Goal: Information Seeking & Learning: Learn about a topic

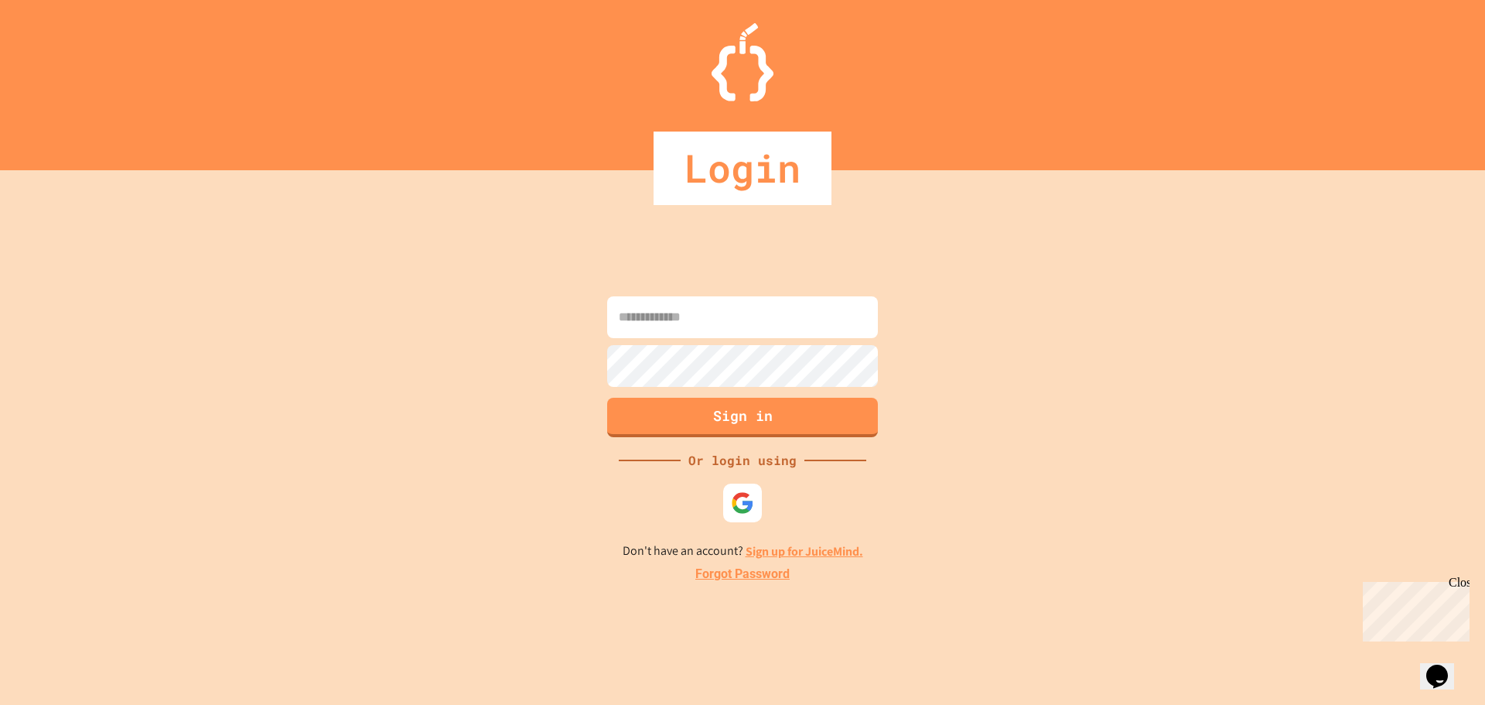
click at [736, 333] on input at bounding box center [742, 317] width 271 height 42
click at [752, 473] on div "Sign in Or login using Don't have an account? Sign up for JuiceMind. Forgot Pas…" at bounding box center [742, 437] width 1485 height 535
click at [740, 476] on div "Sign in Or login using Don't have an account? Sign up for JuiceMind. Forgot Pas…" at bounding box center [742, 437] width 1485 height 535
click at [750, 487] on div at bounding box center [743, 502] width 43 height 43
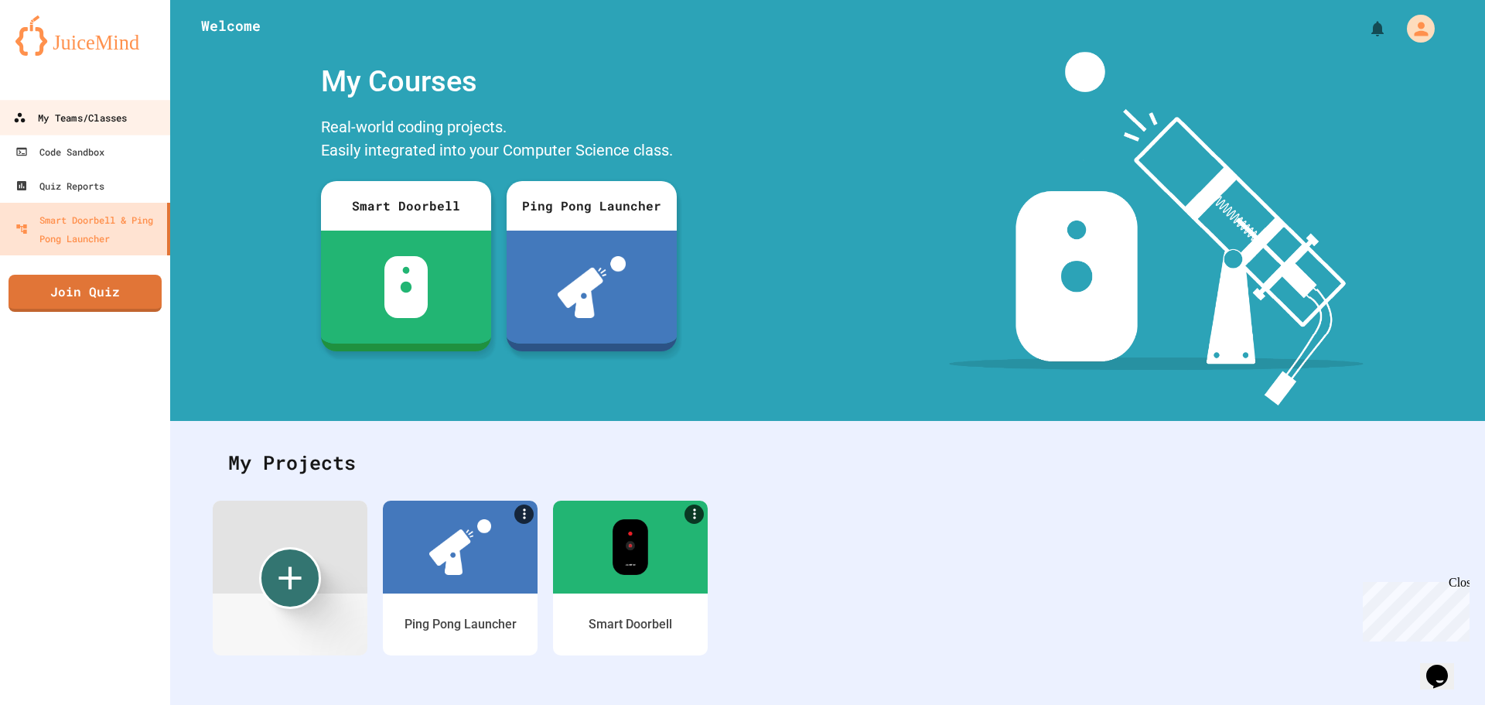
click at [136, 128] on link "My Teams/Classes" at bounding box center [86, 117] width 176 height 35
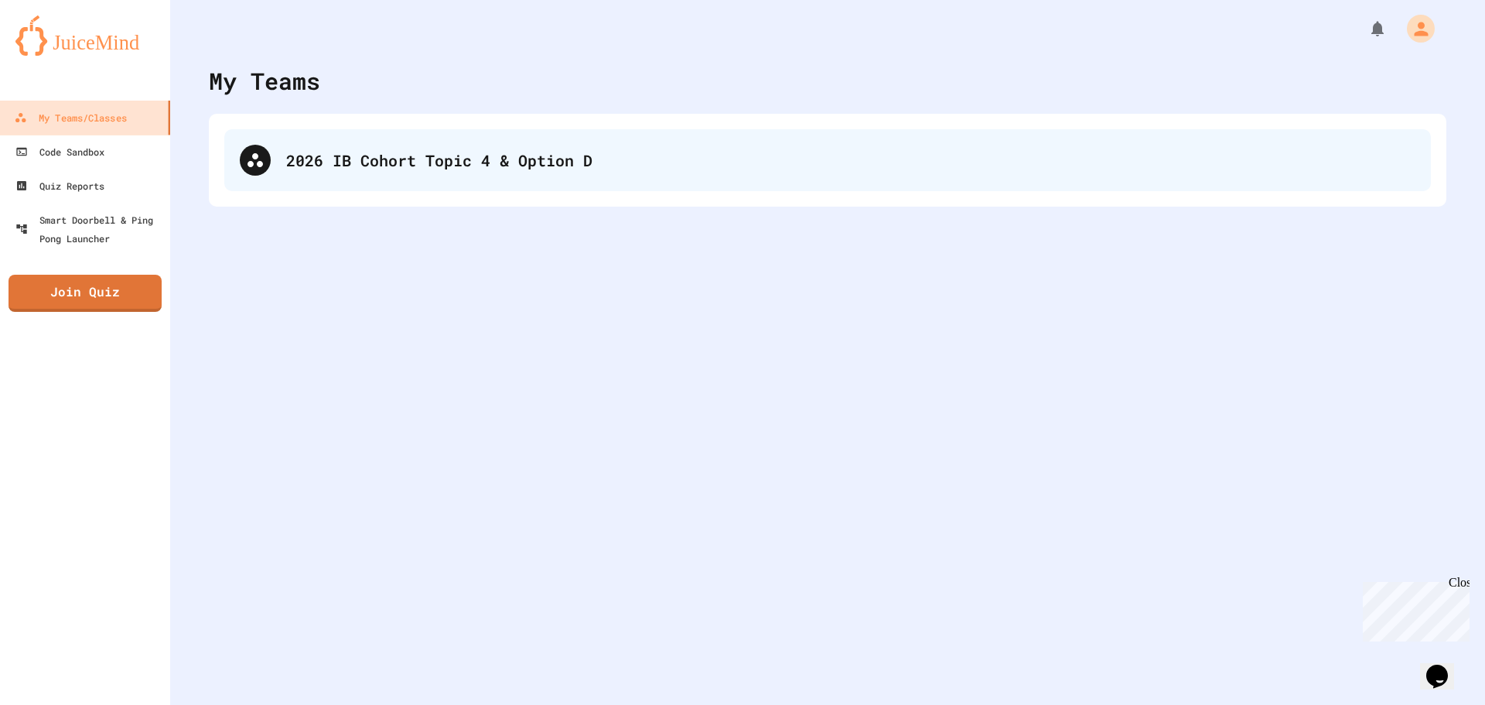
click at [365, 153] on div "2026 IB Cohort Topic 4 & Option D" at bounding box center [850, 160] width 1129 height 23
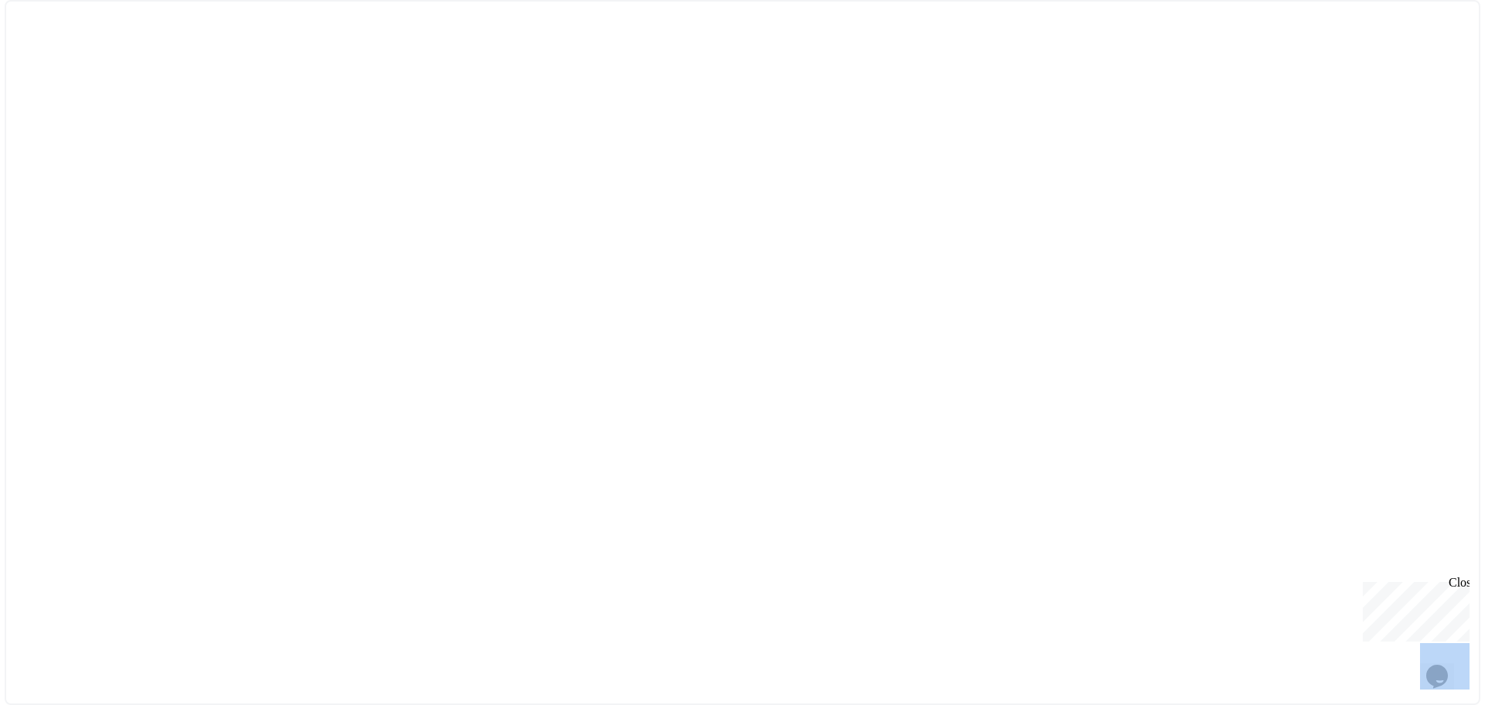
click at [365, 153] on div at bounding box center [743, 352] width 1476 height 705
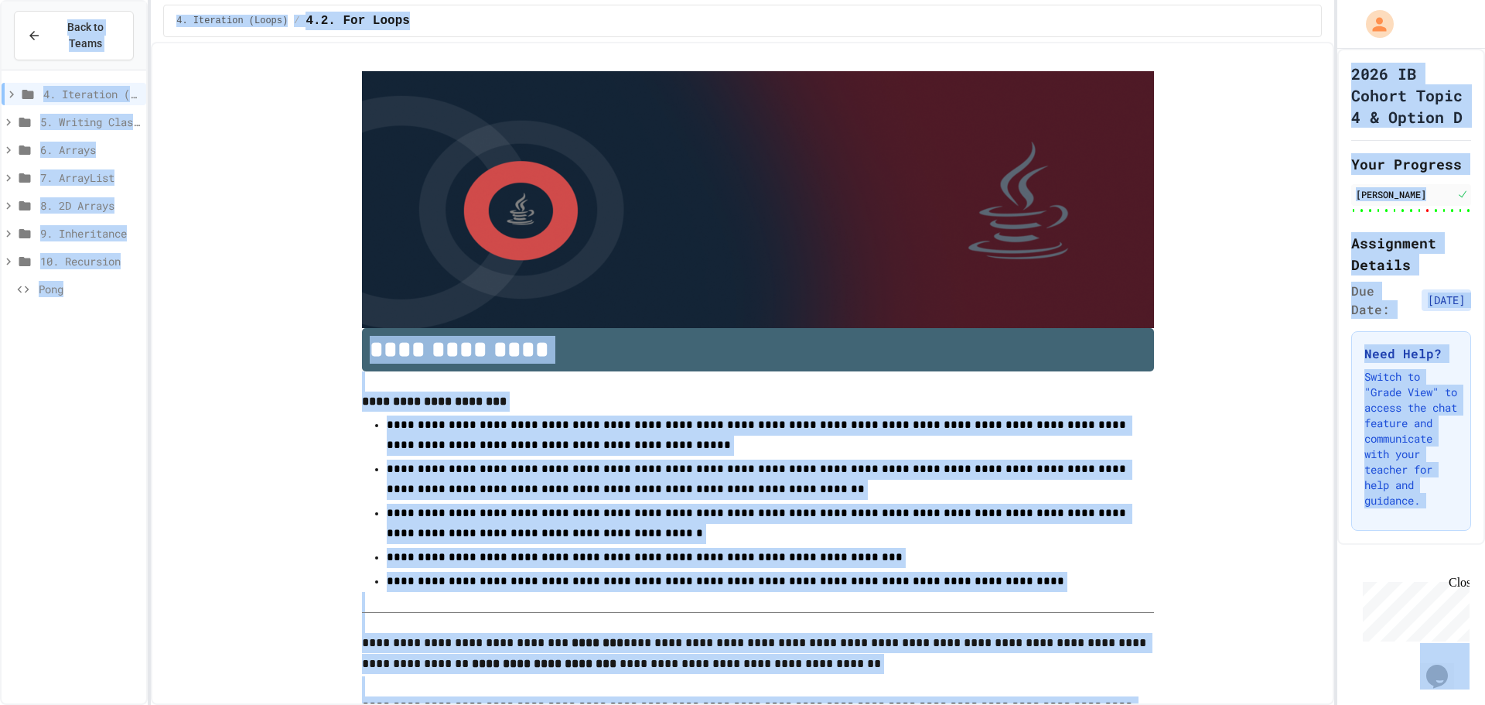
type input "******"
type input "**********"
click at [644, 26] on div "4. Iteration (Loops) / 4.2. For Loops" at bounding box center [742, 21] width 1159 height 32
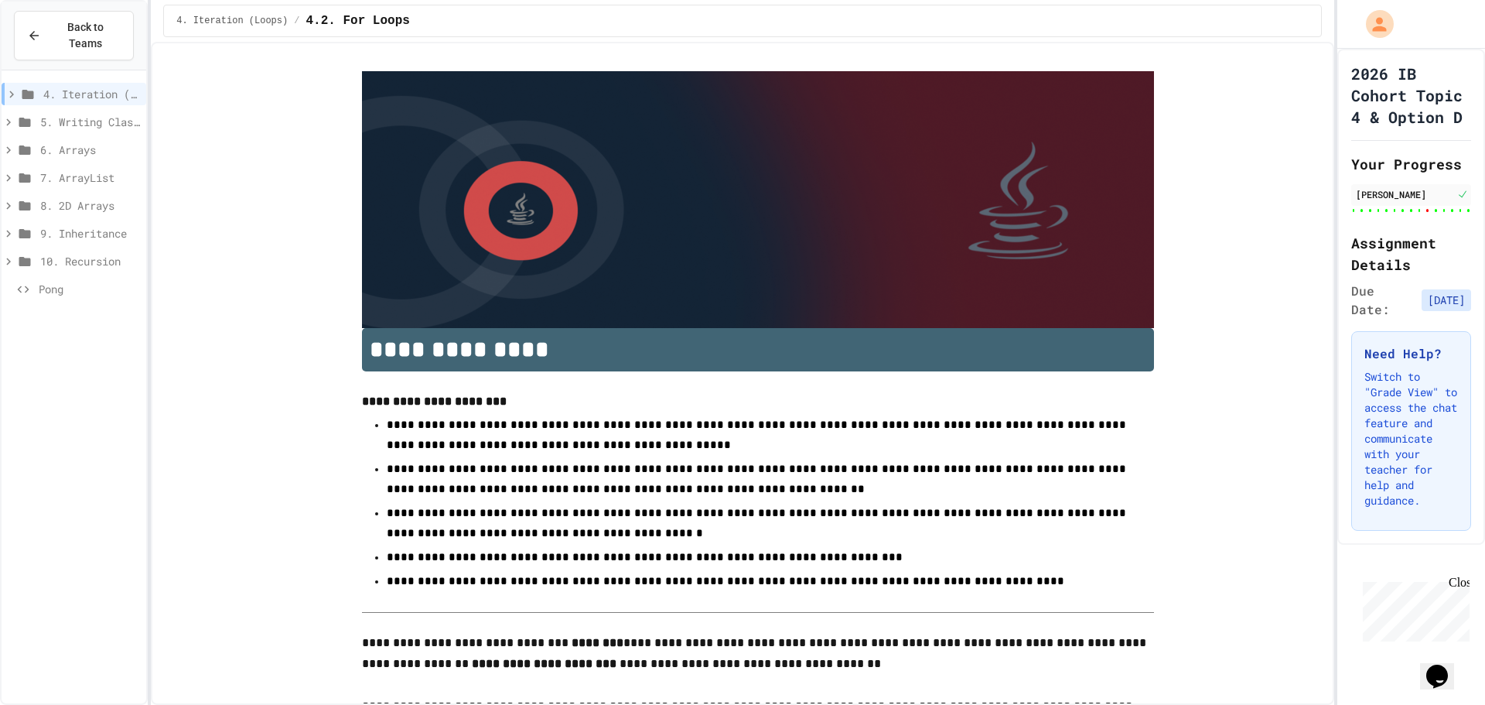
click at [644, 27] on div "4. Iteration (Loops) / 4.2. For Loops" at bounding box center [742, 21] width 1159 height 32
